Goal: Navigation & Orientation: Find specific page/section

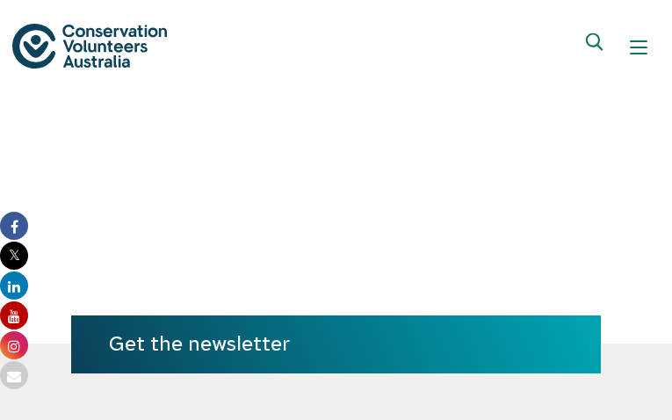
type input "[EMAIL_ADDRESS][DOMAIN_NAME]"
type input "HHnZjvuYfaLJOBZ"
type input "[EMAIL_ADDRESS][DOMAIN_NAME]"
type input "PbvjeGXwtk"
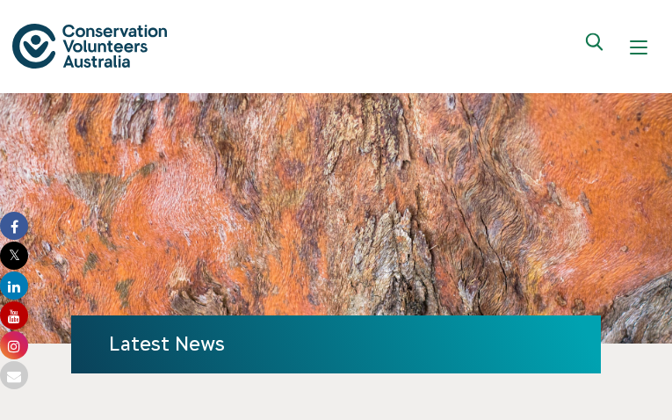
type input "[EMAIL_ADDRESS][DOMAIN_NAME]"
type input "BtzFWfmdnZfqmp"
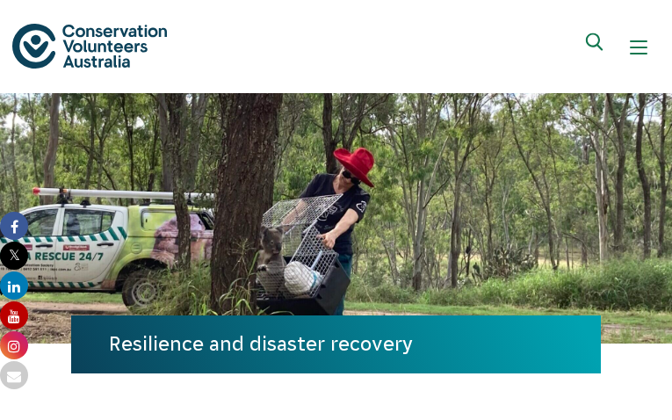
type input "[EMAIL_ADDRESS][DOMAIN_NAME]"
type input "lHjmJeyZKsXljHCB"
